Goal: Task Accomplishment & Management: Manage account settings

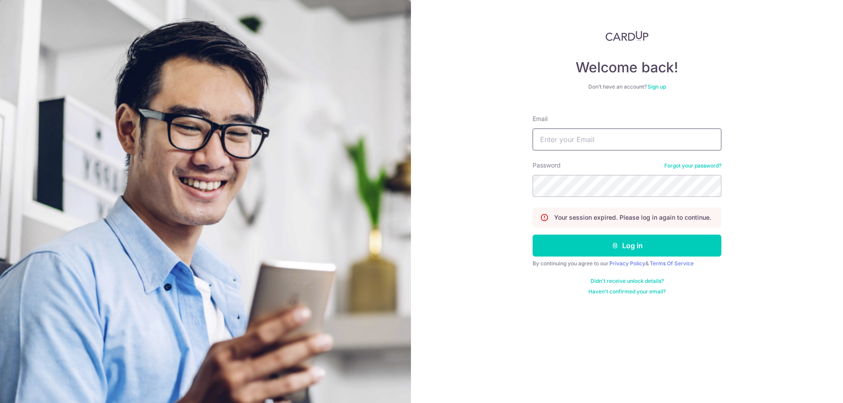
type input "[EMAIL_ADDRESS][DOMAIN_NAME]"
click at [637, 245] on button "Log in" at bounding box center [626, 246] width 189 height 22
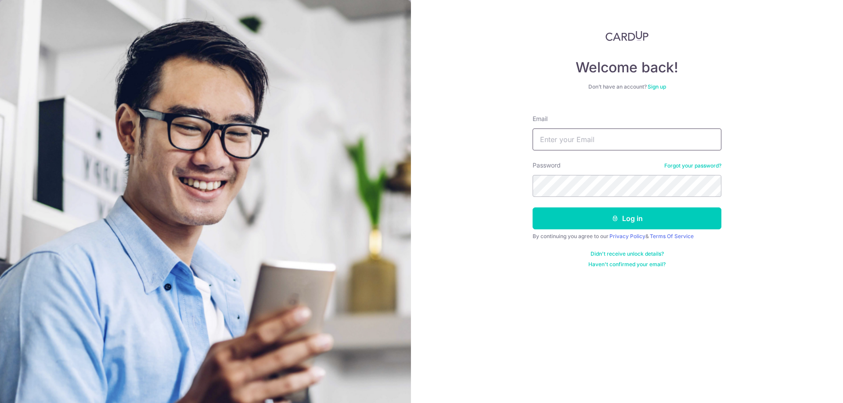
click at [631, 141] on input "Email" at bounding box center [626, 140] width 189 height 22
type input "[EMAIL_ADDRESS][DOMAIN_NAME]"
click at [634, 222] on button "Log in" at bounding box center [626, 219] width 189 height 22
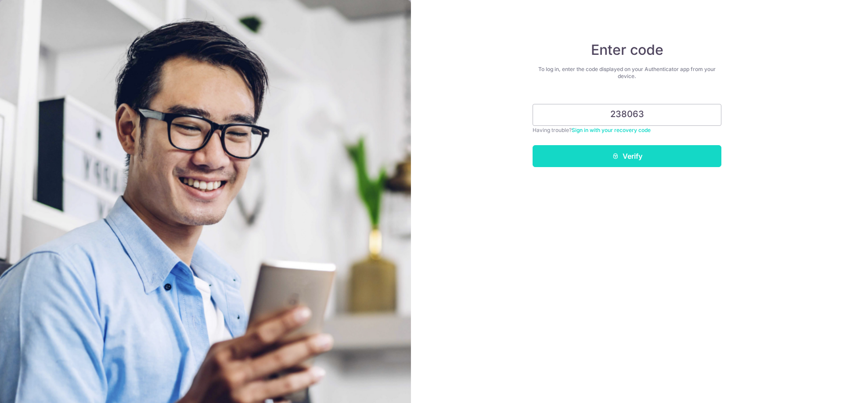
type input "238063"
drag, startPoint x: 629, startPoint y: 166, endPoint x: 630, endPoint y: 158, distance: 8.3
click at [630, 165] on button "Verify" at bounding box center [626, 156] width 189 height 22
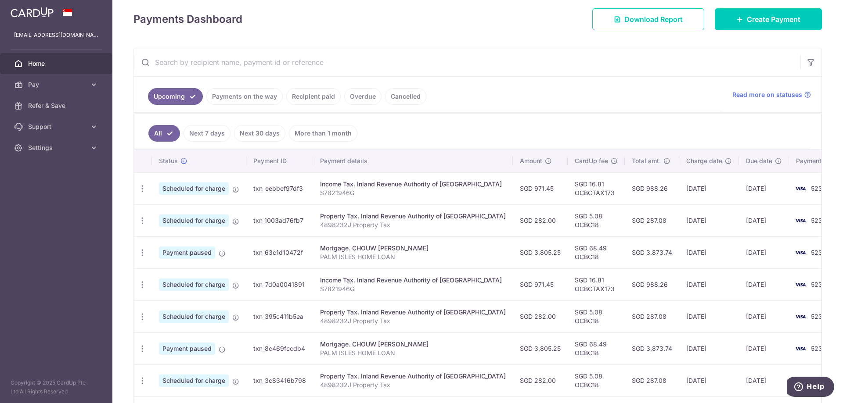
scroll to position [132, 0]
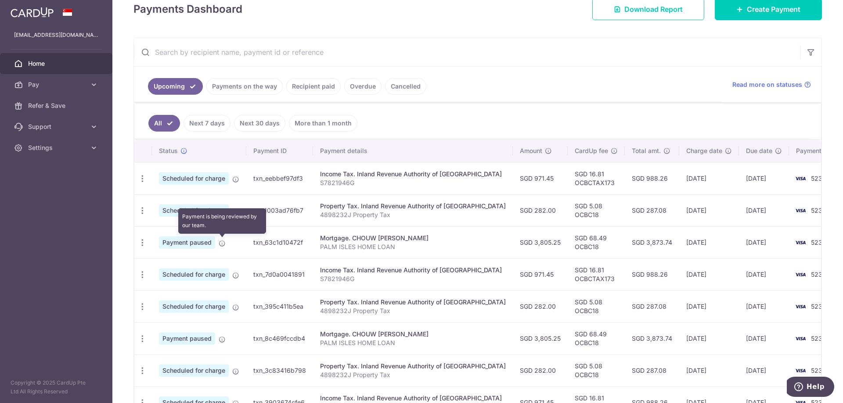
click at [219, 243] on icon at bounding box center [222, 243] width 7 height 7
click at [136, 243] on div "Update payment Cancel payment Upload doc" at bounding box center [142, 243] width 16 height 16
click at [140, 243] on icon "button" at bounding box center [142, 242] width 9 height 9
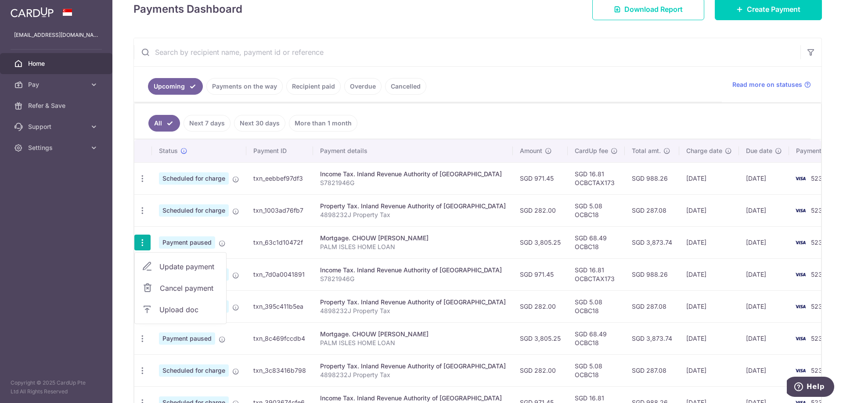
click at [192, 306] on span "Upload doc" at bounding box center [189, 310] width 60 height 11
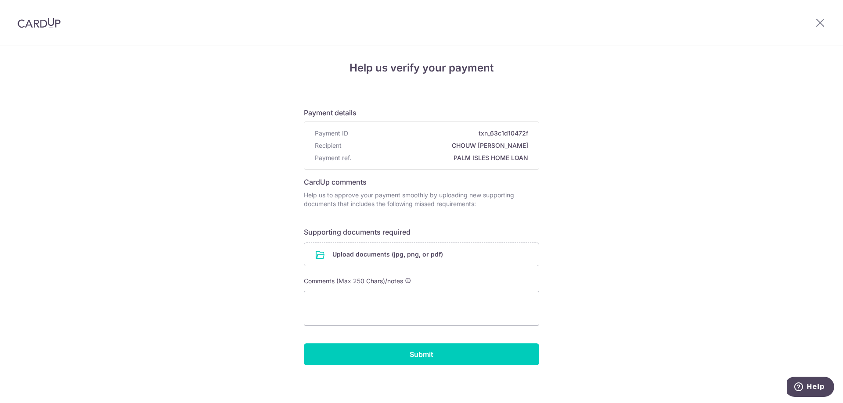
scroll to position [7, 0]
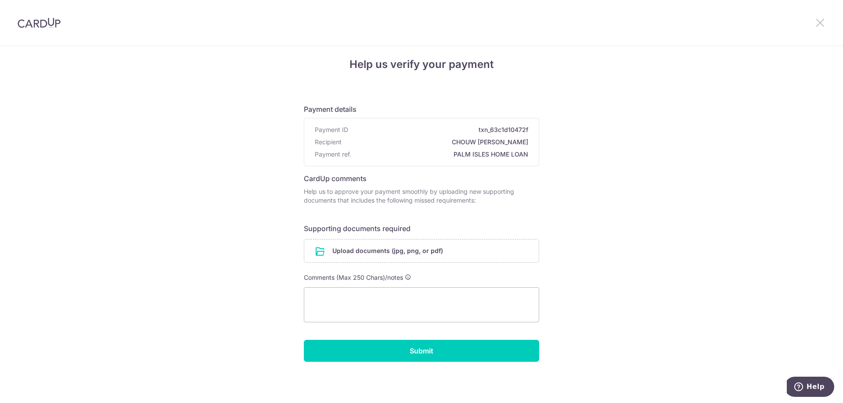
click at [823, 24] on icon at bounding box center [819, 22] width 11 height 11
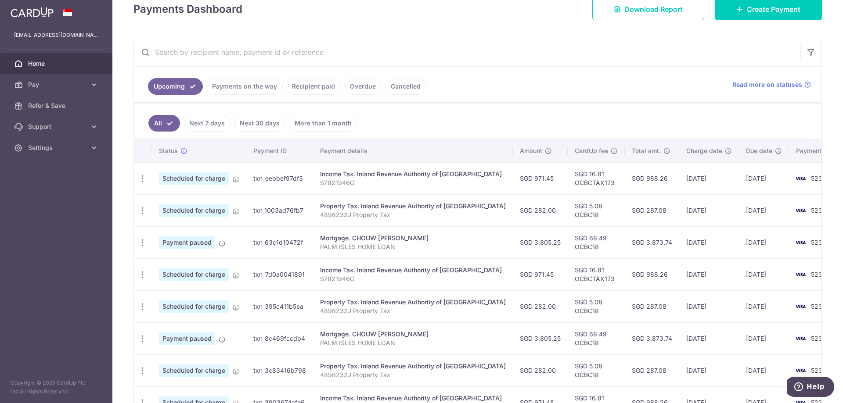
scroll to position [132, 0]
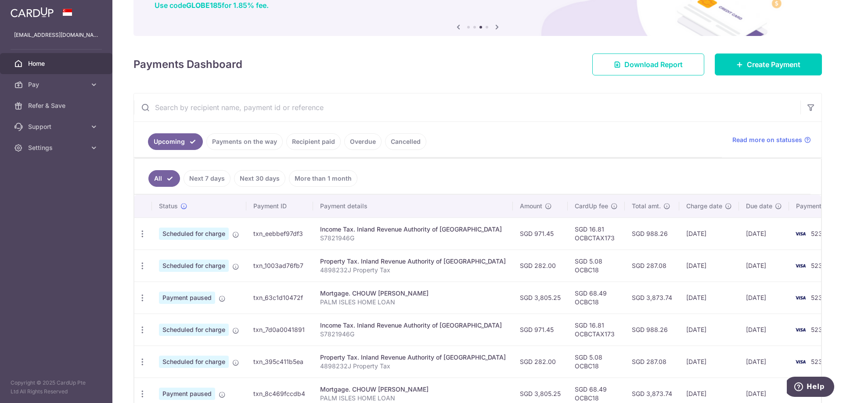
scroll to position [88, 0]
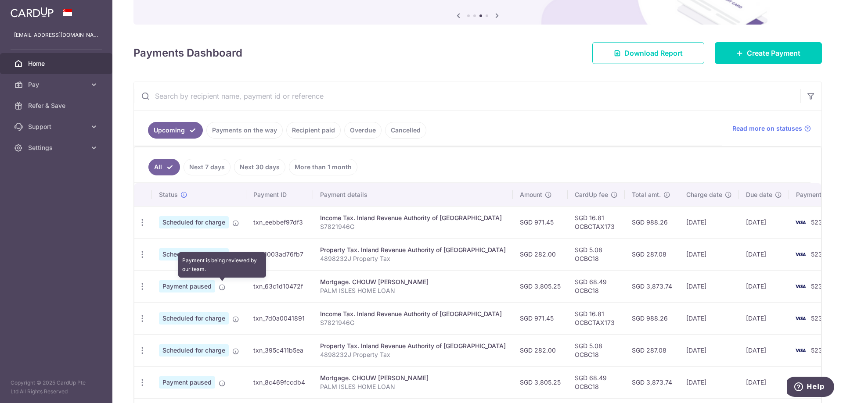
click at [221, 287] on icon at bounding box center [222, 287] width 7 height 7
